Goal: Transaction & Acquisition: Register for event/course

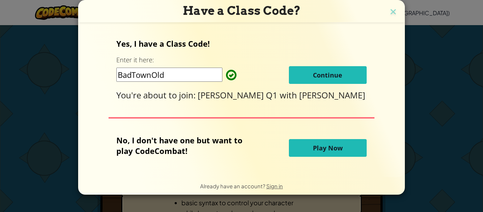
click at [324, 77] on span "Continue" at bounding box center [327, 75] width 29 height 8
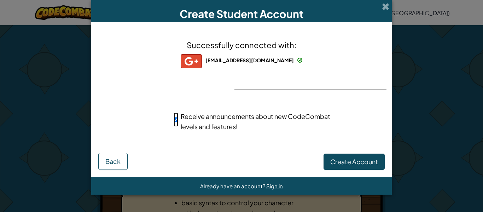
click at [176, 118] on input "Receive announcements about new CodeCombat levels and features!" at bounding box center [175, 119] width 5 height 14
checkbox input "false"
click at [331, 157] on span "Create Account" at bounding box center [354, 161] width 48 height 8
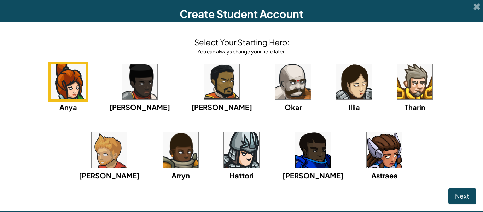
click at [366, 157] on img at bounding box center [383, 149] width 35 height 35
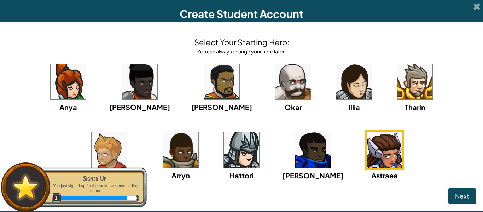
click at [71, 88] on img at bounding box center [68, 81] width 35 height 35
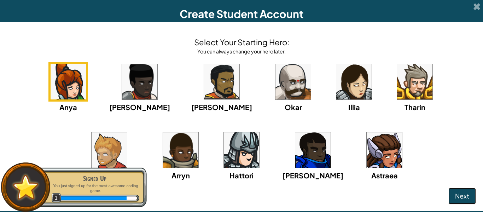
click at [461, 199] on span "Next" at bounding box center [462, 195] width 14 height 8
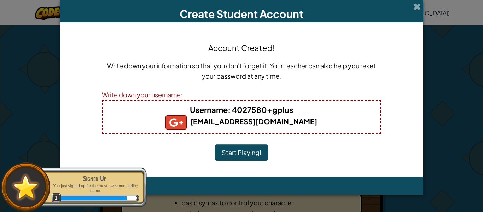
click at [252, 152] on button "Start Playing!" at bounding box center [241, 152] width 53 height 16
